Goal: Navigation & Orientation: Find specific page/section

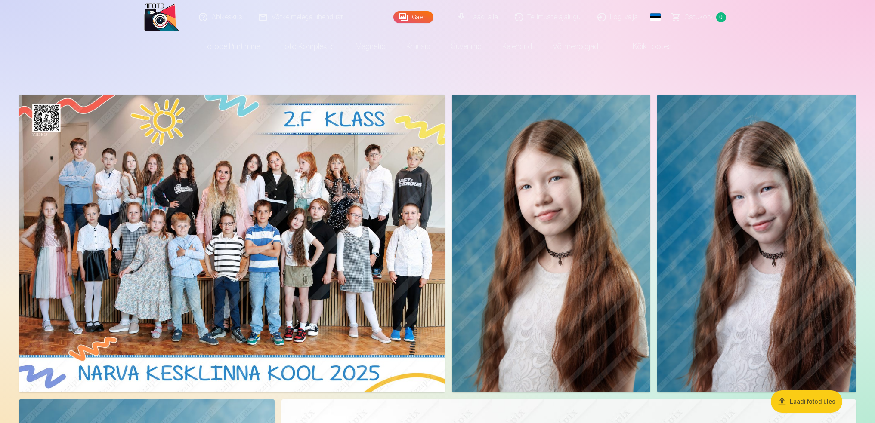
click at [611, 22] on link "Logi välja" at bounding box center [617, 17] width 57 height 34
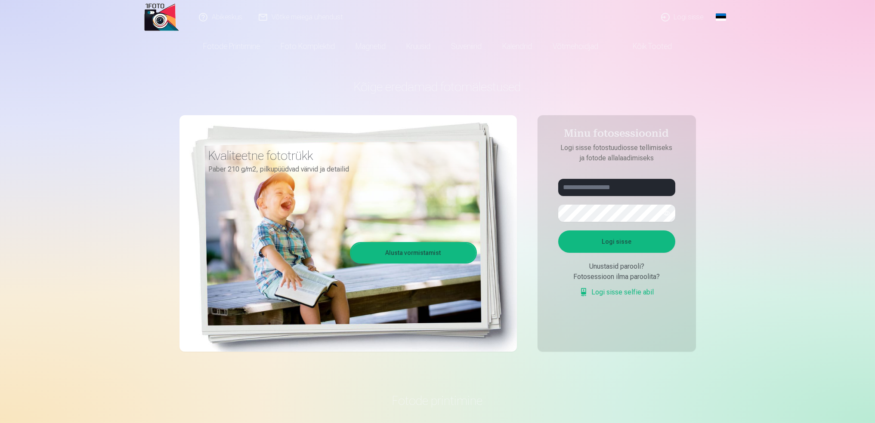
click at [722, 18] on link "Global" at bounding box center [720, 17] width 17 height 34
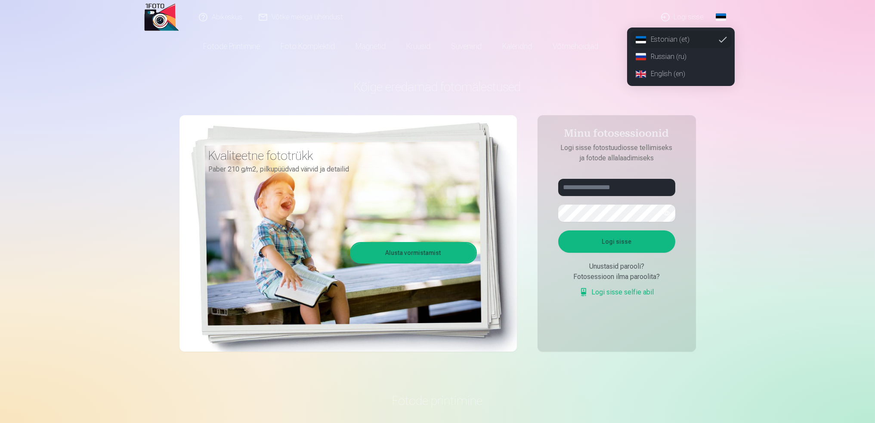
click at [663, 60] on link "Russian (ru)" at bounding box center [680, 56] width 101 height 17
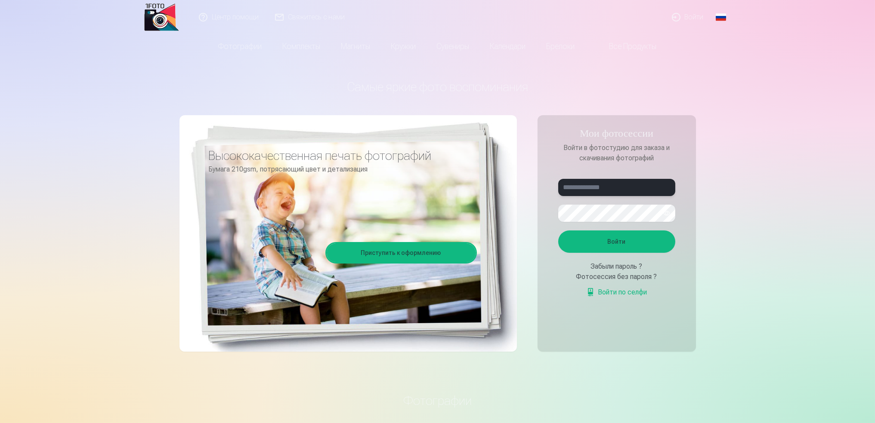
click at [612, 191] on input "text" at bounding box center [616, 187] width 117 height 17
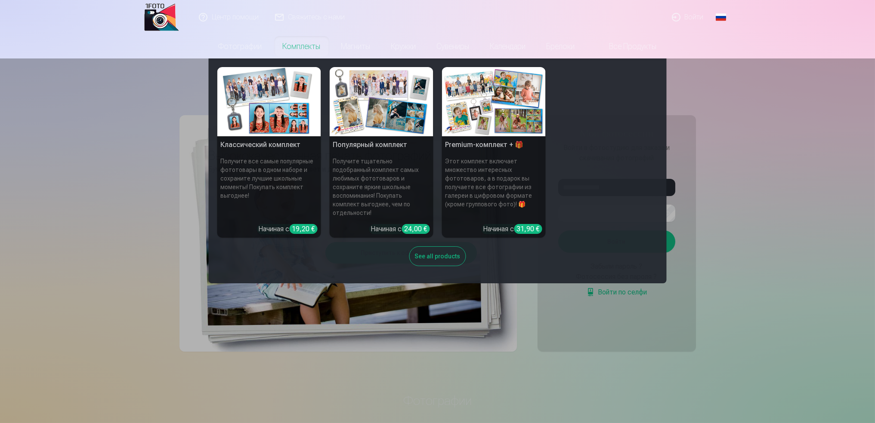
click at [129, 246] on nav "Классический комплект Получите все самые популярные фототовары в одном наборе и…" at bounding box center [437, 171] width 875 height 225
